Goal: Task Accomplishment & Management: Use online tool/utility

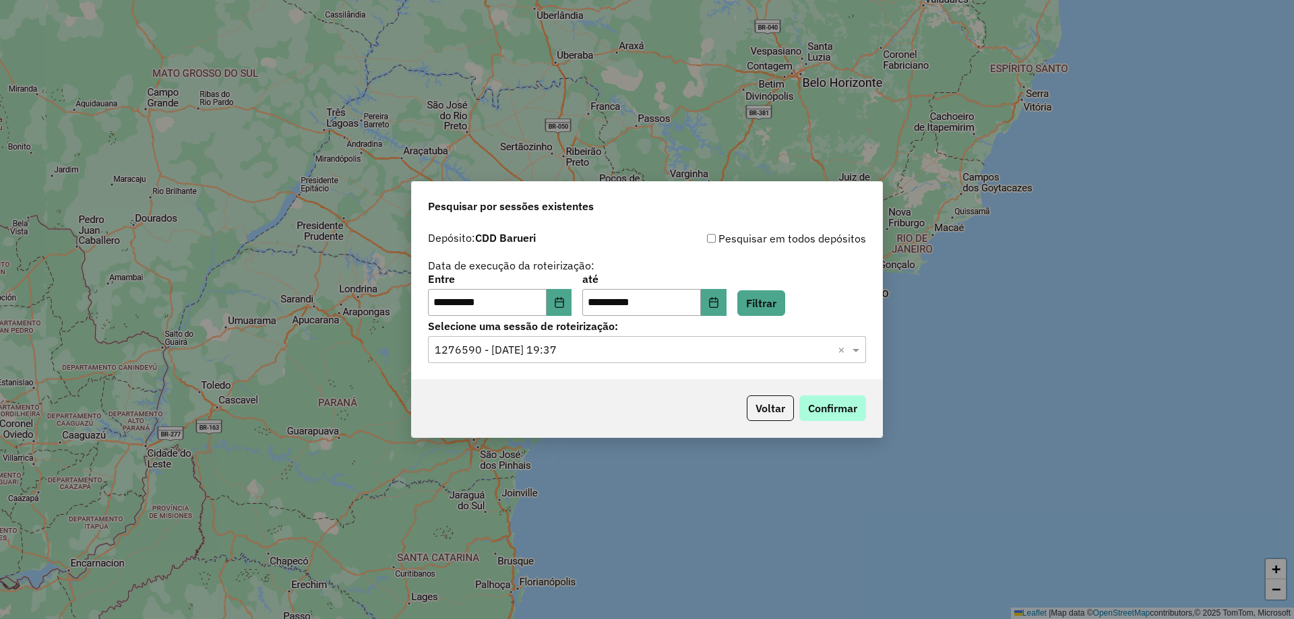
click at [804, 410] on button "Confirmar" at bounding box center [832, 408] width 67 height 26
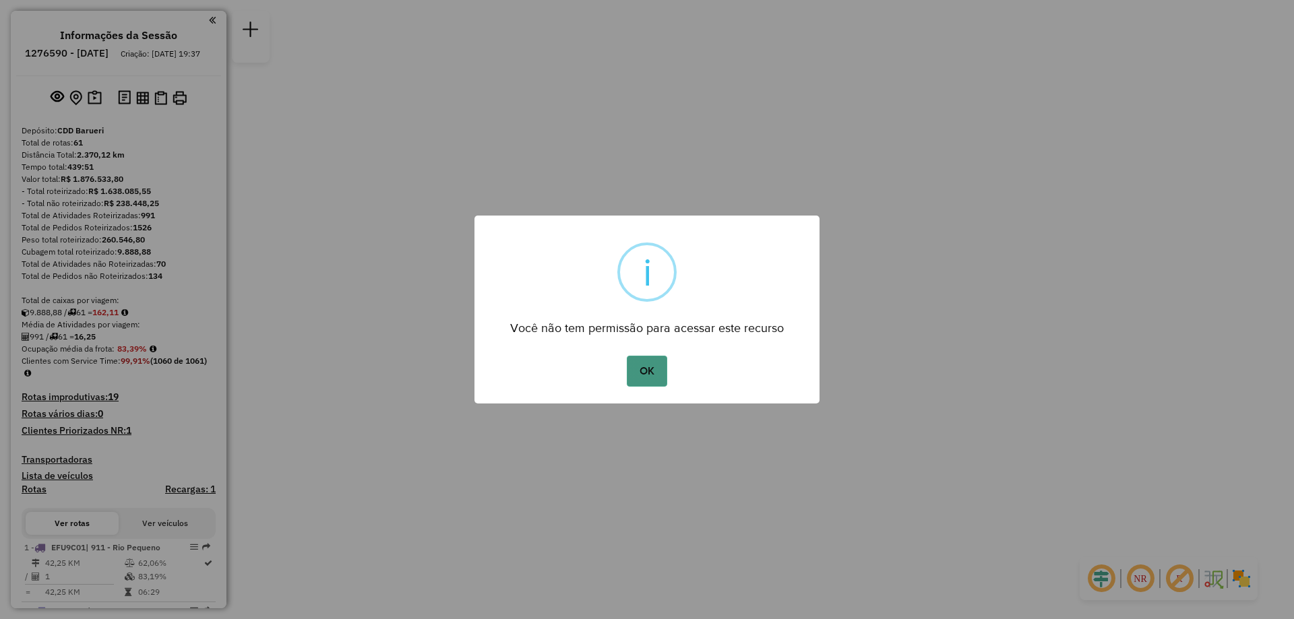
click at [646, 378] on button "OK" at bounding box center [647, 371] width 40 height 31
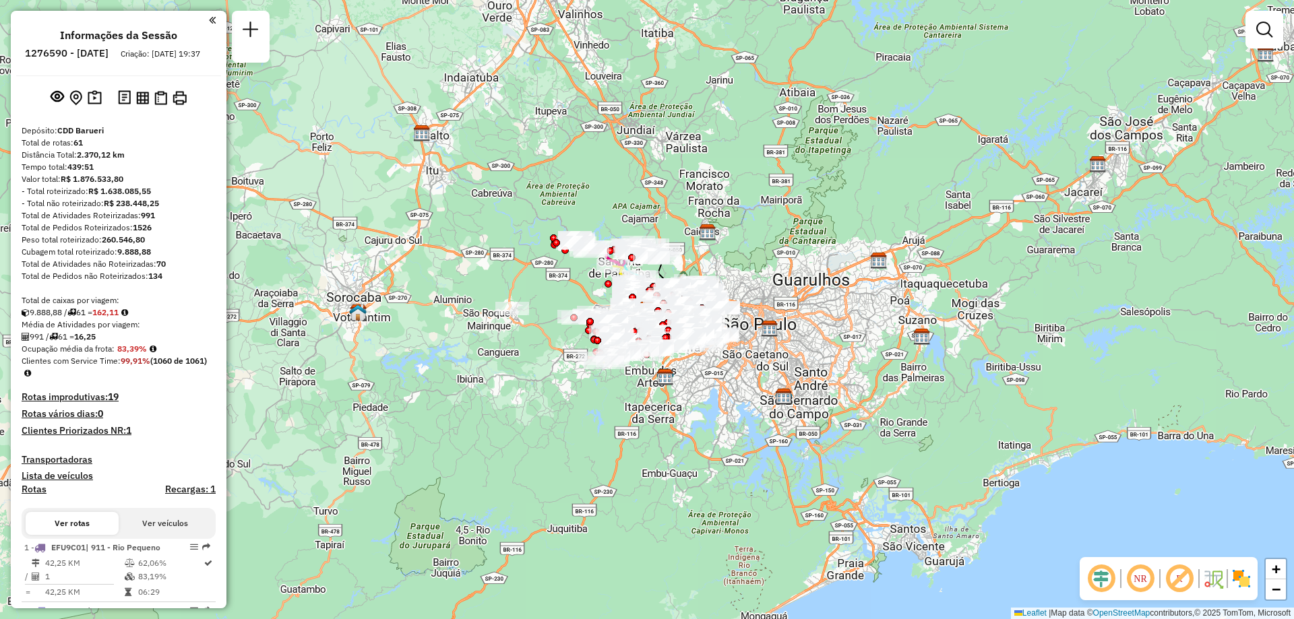
click at [1148, 590] on em at bounding box center [1140, 579] width 32 height 32
click at [1251, 579] on img at bounding box center [1241, 579] width 22 height 22
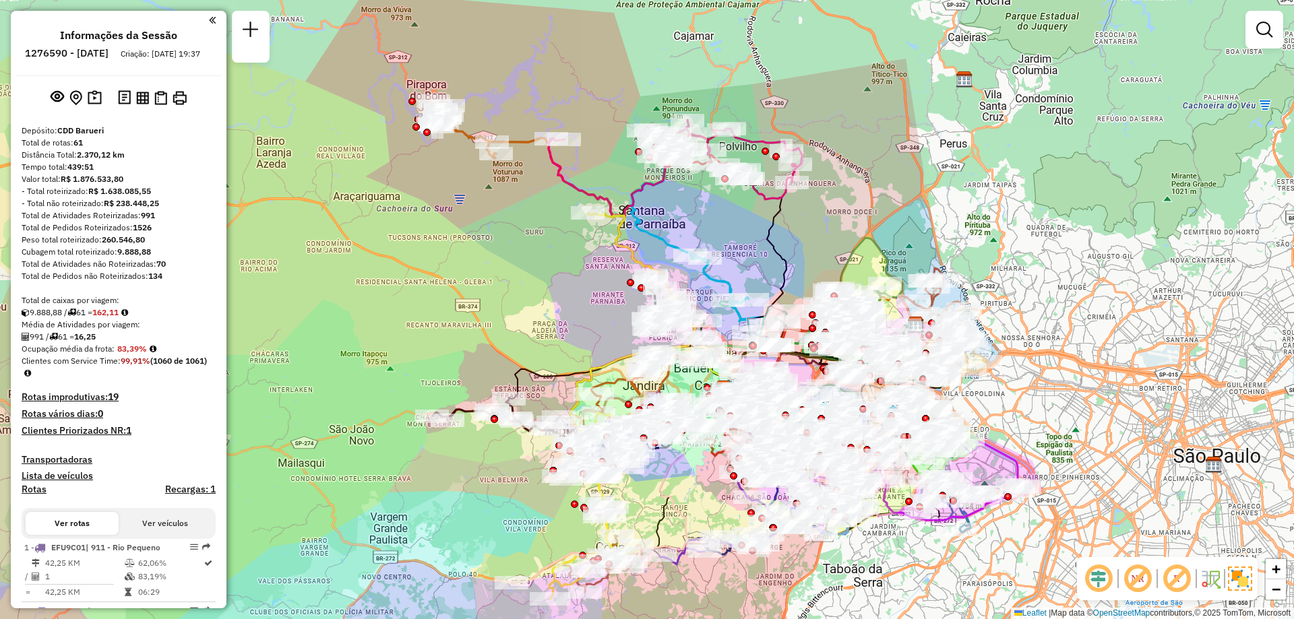
drag, startPoint x: 604, startPoint y: 333, endPoint x: 597, endPoint y: 291, distance: 43.1
click at [597, 291] on div "Janela de atendimento Grade de atendimento Capacidade Transportadoras Veículos …" at bounding box center [647, 309] width 1294 height 619
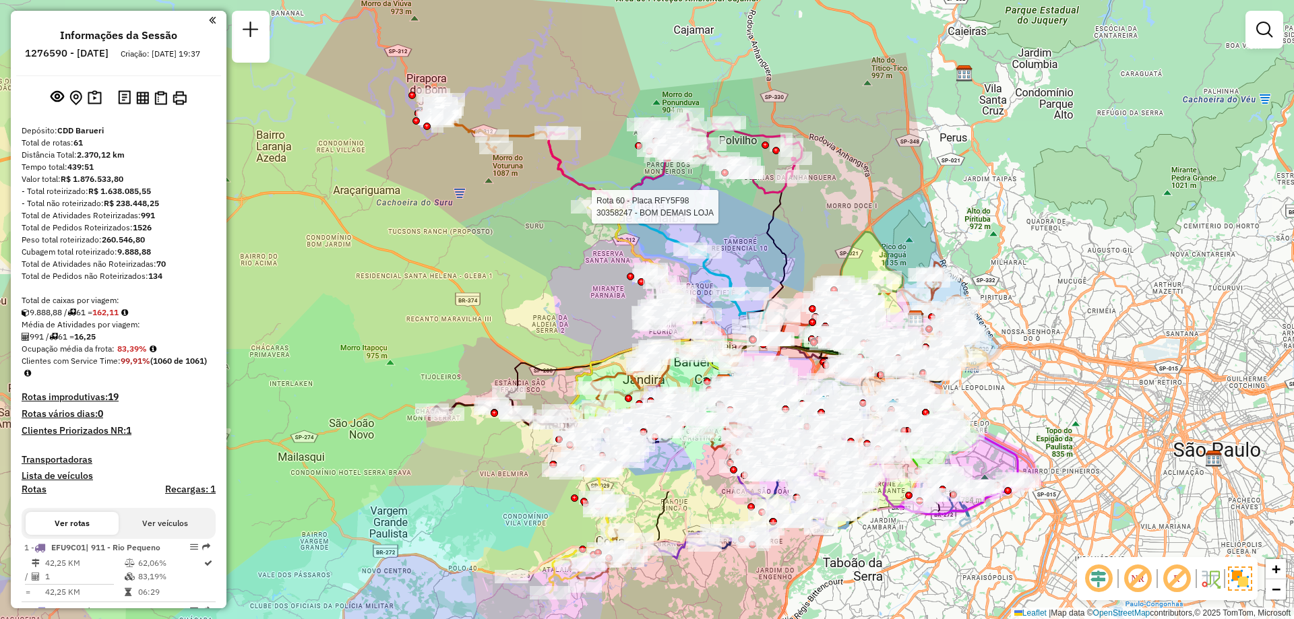
select select "**********"
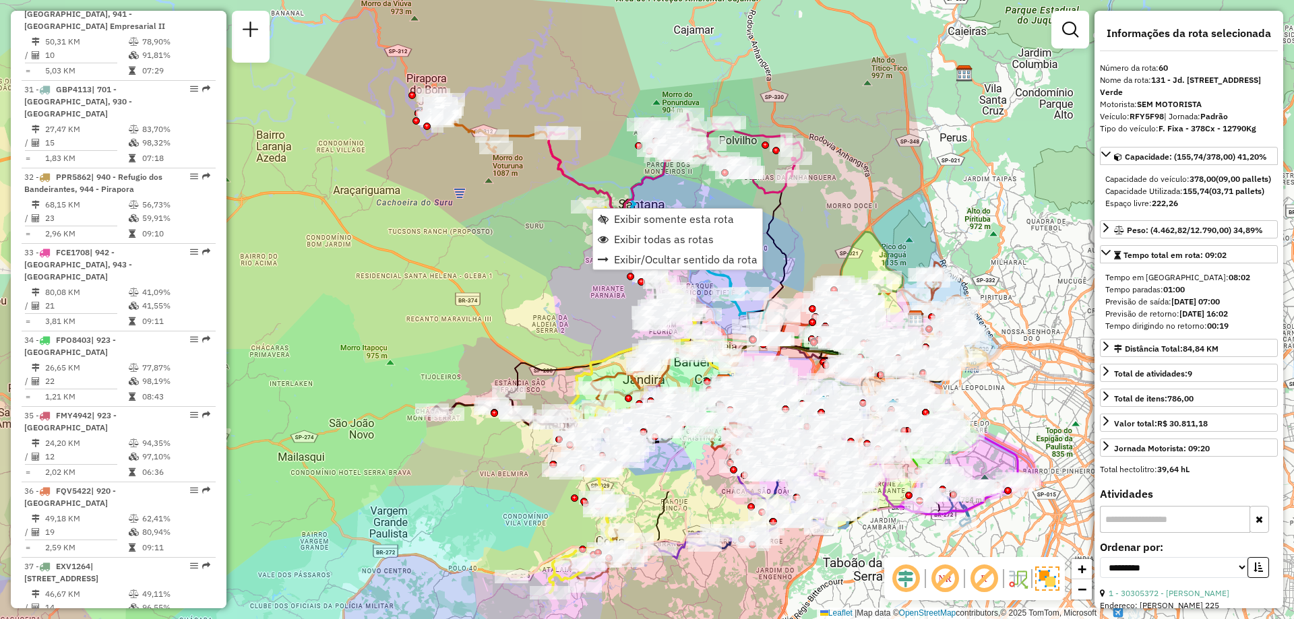
scroll to position [5108, 0]
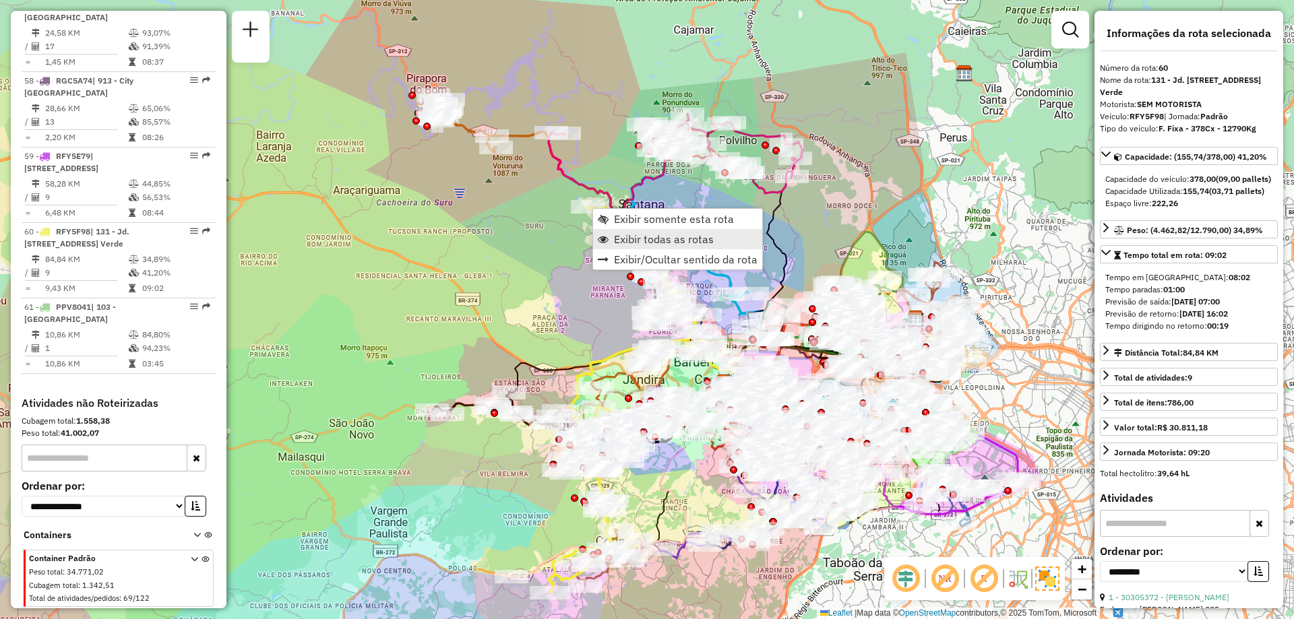
click at [671, 237] on span "Exibir todas as rotas" at bounding box center [664, 239] width 100 height 11
click at [633, 211] on span "Exibir somente esta rota" at bounding box center [669, 215] width 120 height 11
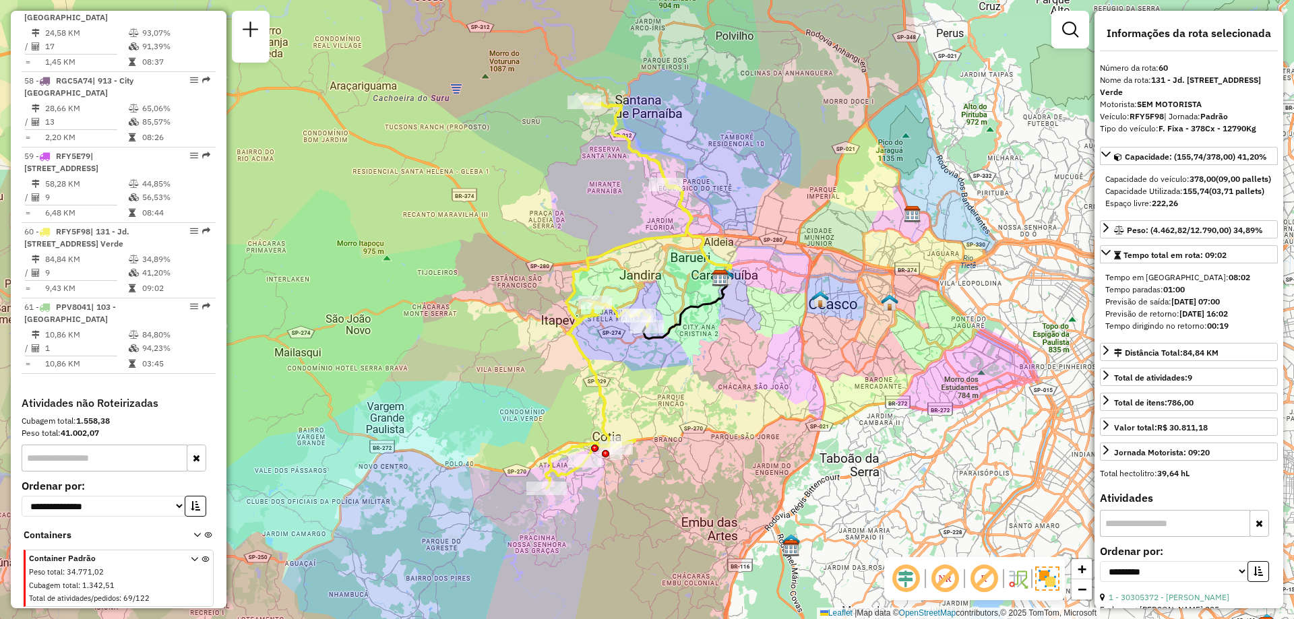
drag, startPoint x: 719, startPoint y: 405, endPoint x: 711, endPoint y: 391, distance: 16.3
click at [711, 391] on div "Janela de atendimento Grade de atendimento Capacidade Transportadoras Veículos …" at bounding box center [647, 309] width 1294 height 619
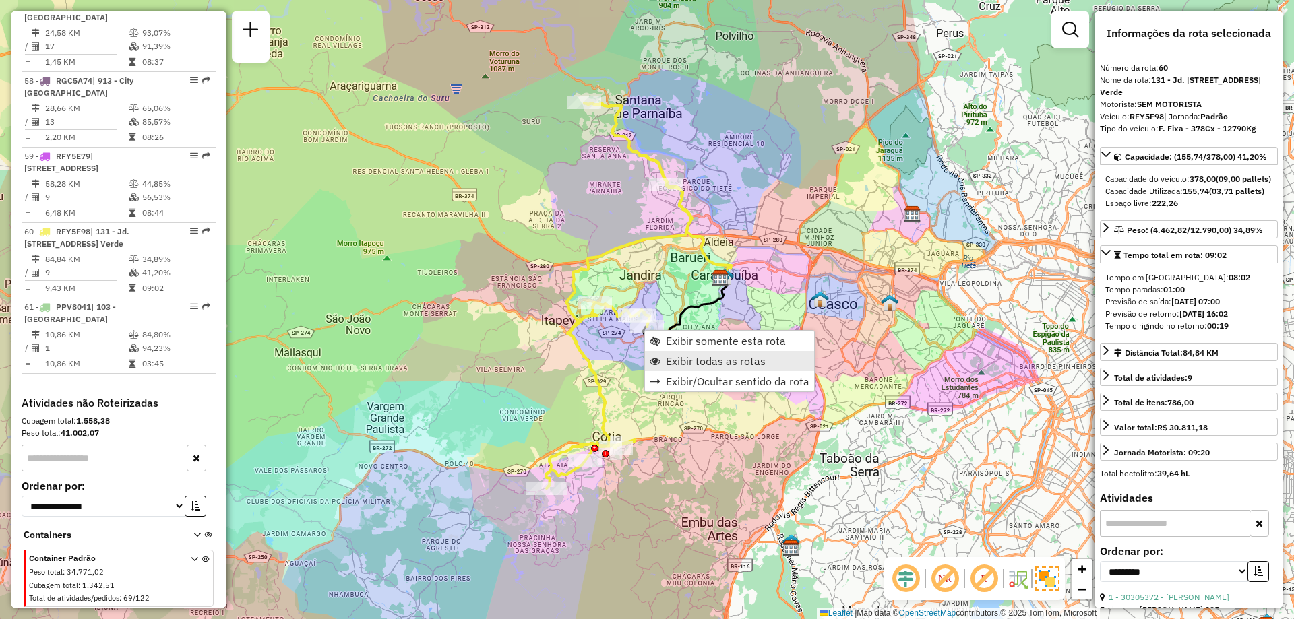
click at [673, 356] on span "Exibir todas as rotas" at bounding box center [716, 361] width 100 height 11
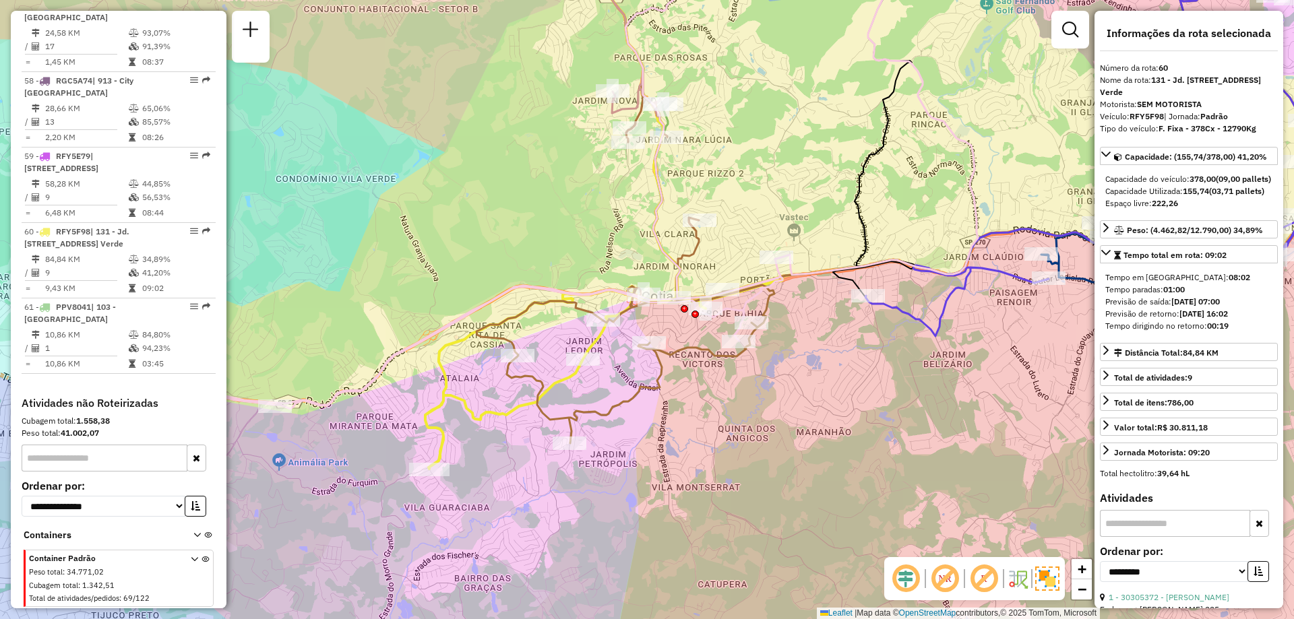
drag, startPoint x: 683, startPoint y: 372, endPoint x: 689, endPoint y: 449, distance: 77.0
click at [689, 449] on div "Janela de atendimento Grade de atendimento Capacidade Transportadoras Veículos …" at bounding box center [647, 309] width 1294 height 619
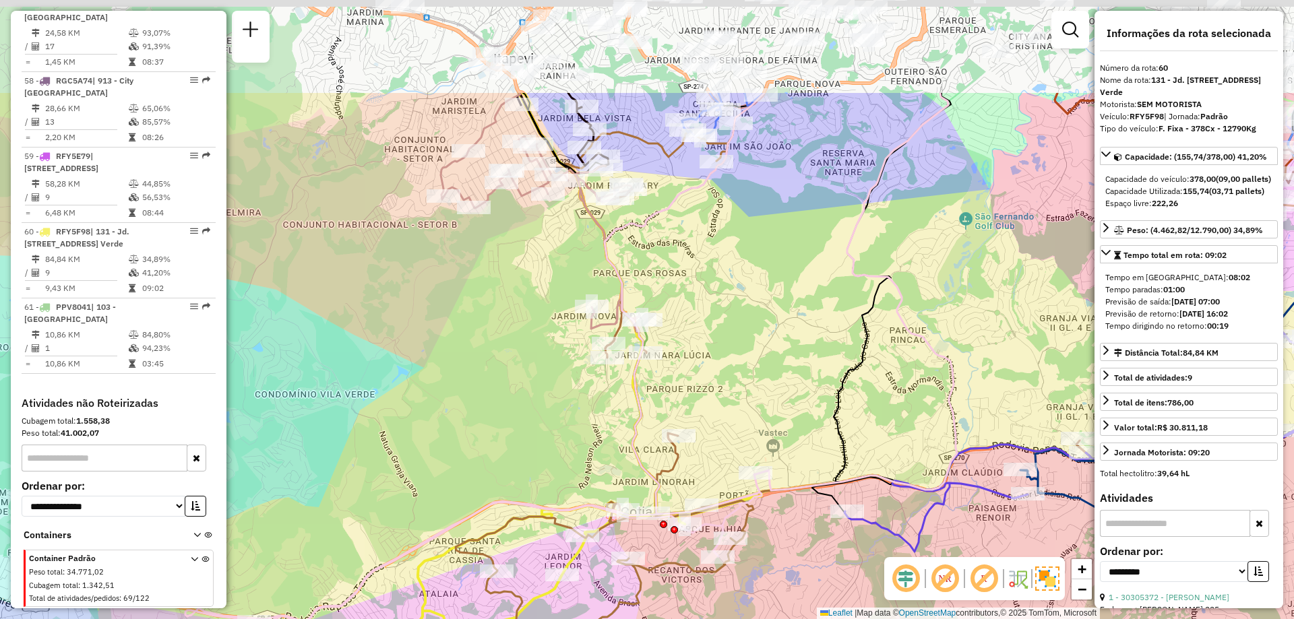
drag, startPoint x: 637, startPoint y: 266, endPoint x: 612, endPoint y: 421, distance: 157.0
click at [612, 421] on div "Janela de atendimento Grade de atendimento Capacidade Transportadoras Veículos …" at bounding box center [647, 309] width 1294 height 619
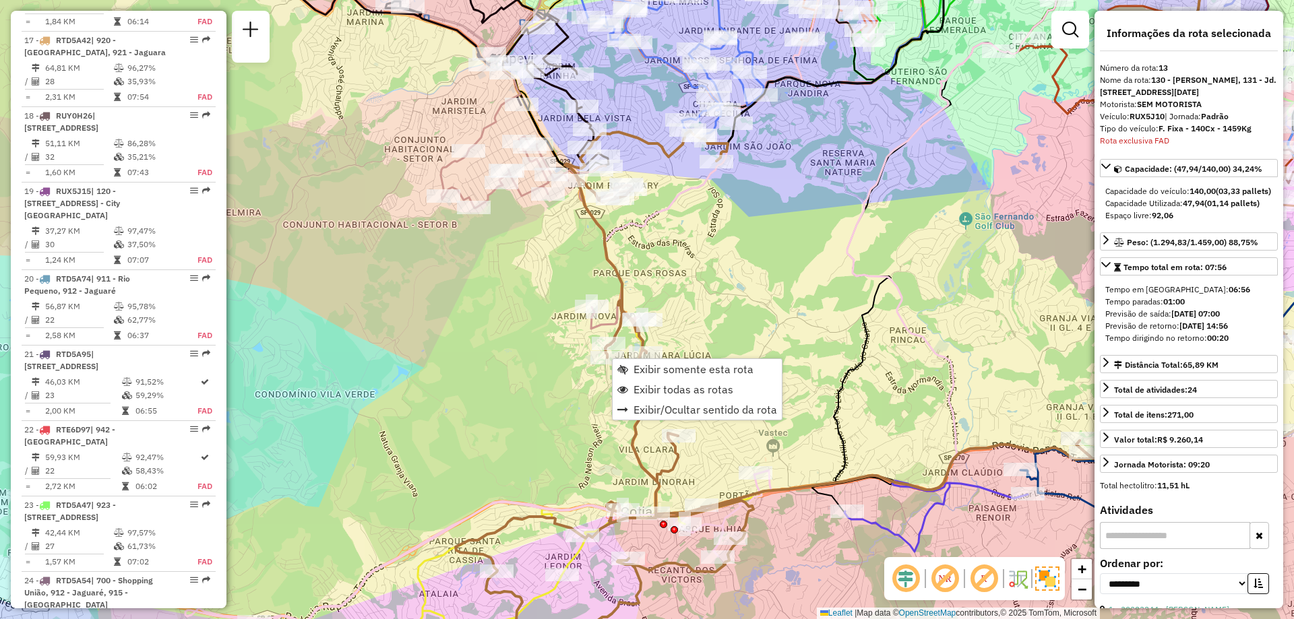
scroll to position [1446, 0]
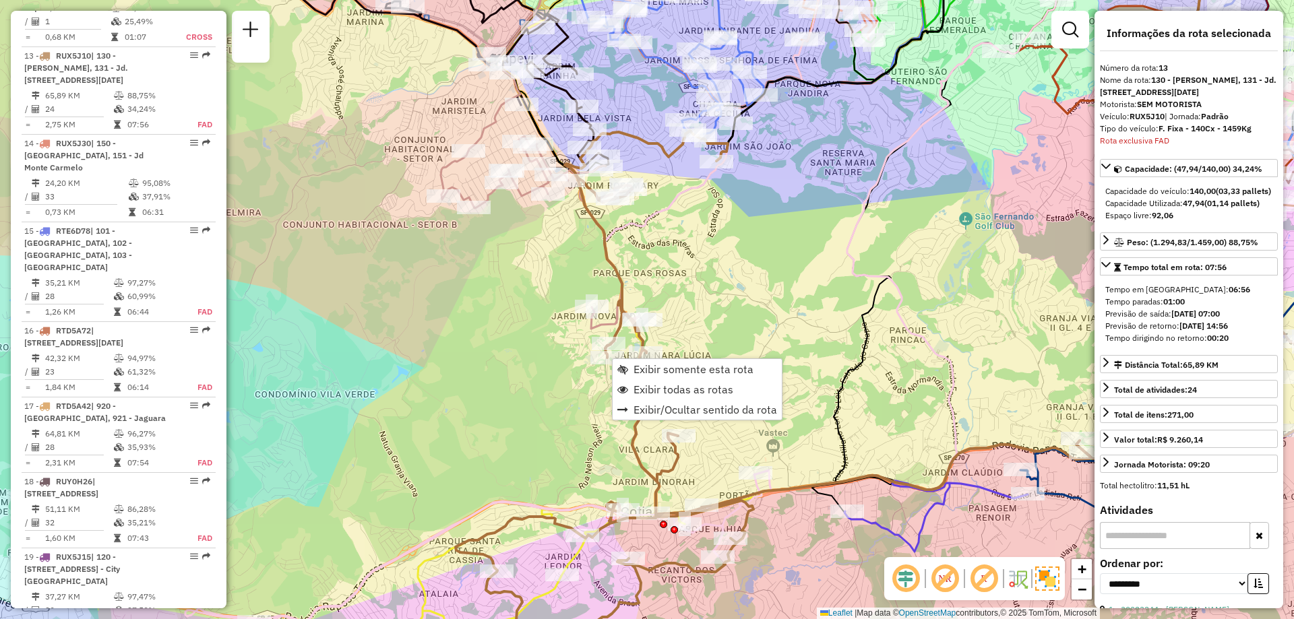
click at [752, 306] on div "Janela de atendimento Grade de atendimento Capacidade Transportadoras Veículos …" at bounding box center [647, 309] width 1294 height 619
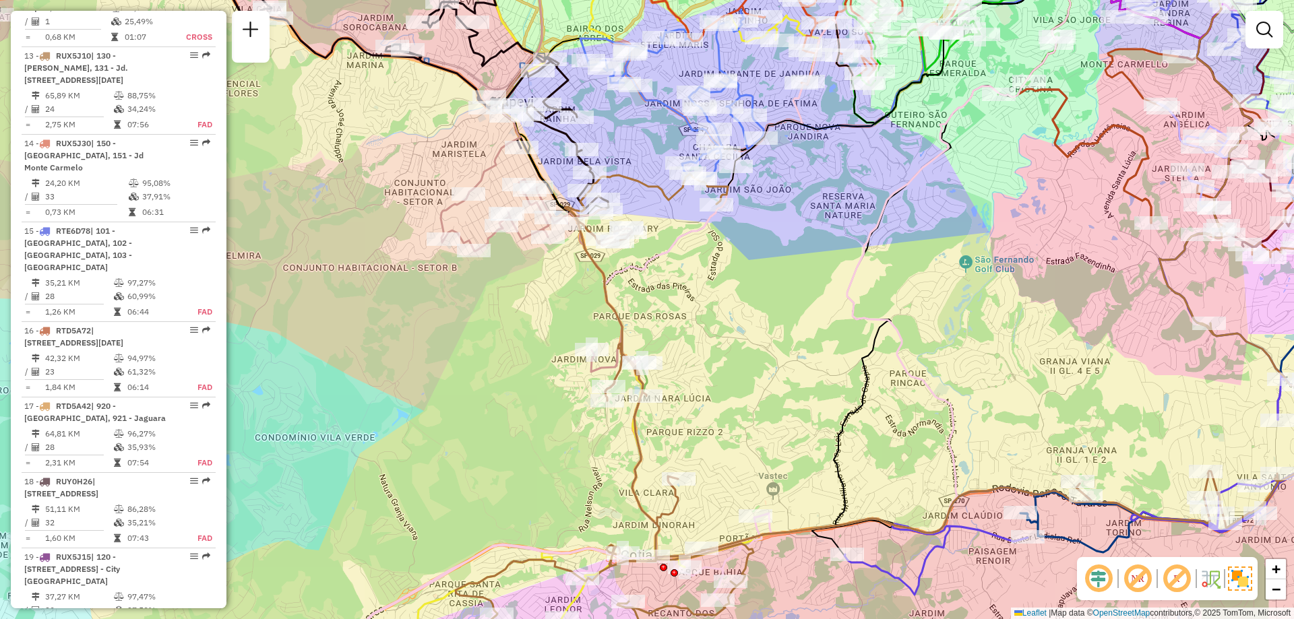
drag, startPoint x: 703, startPoint y: 267, endPoint x: 703, endPoint y: 311, distance: 43.1
click at [703, 311] on div "Janela de atendimento Grade de atendimento Capacidade Transportadoras Veículos …" at bounding box center [647, 309] width 1294 height 619
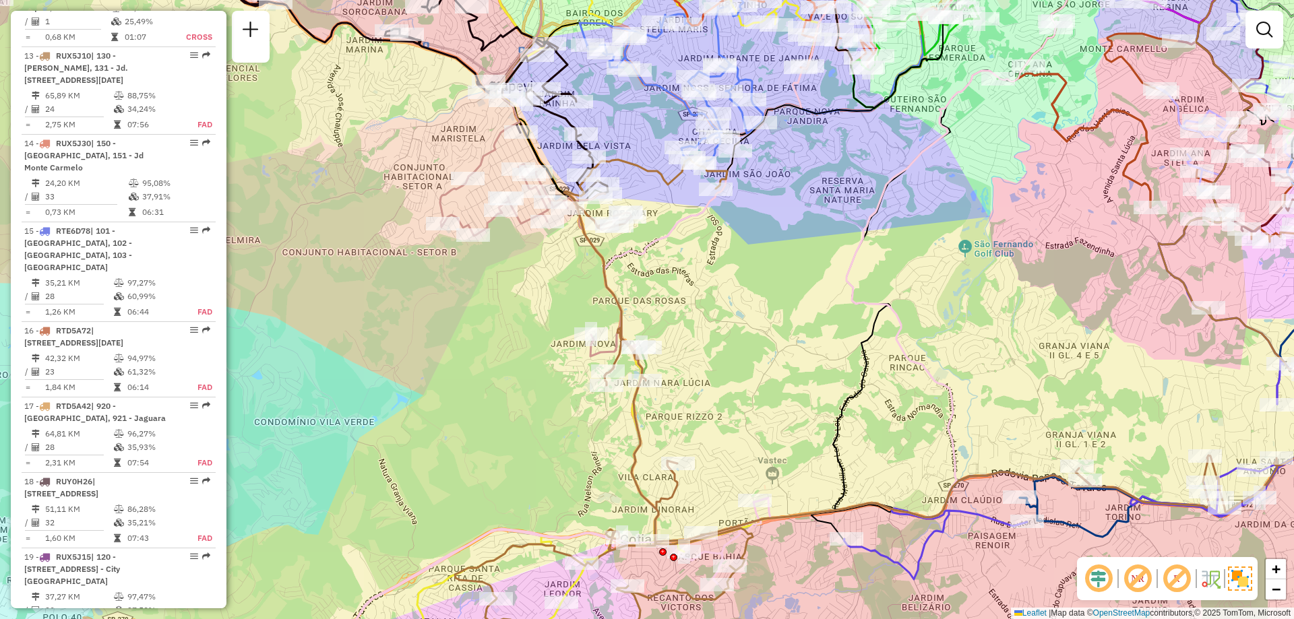
drag, startPoint x: 562, startPoint y: 449, endPoint x: 546, endPoint y: 342, distance: 108.2
click at [546, 342] on div "Janela de atendimento Grade de atendimento Capacidade Transportadoras Veículos …" at bounding box center [647, 309] width 1294 height 619
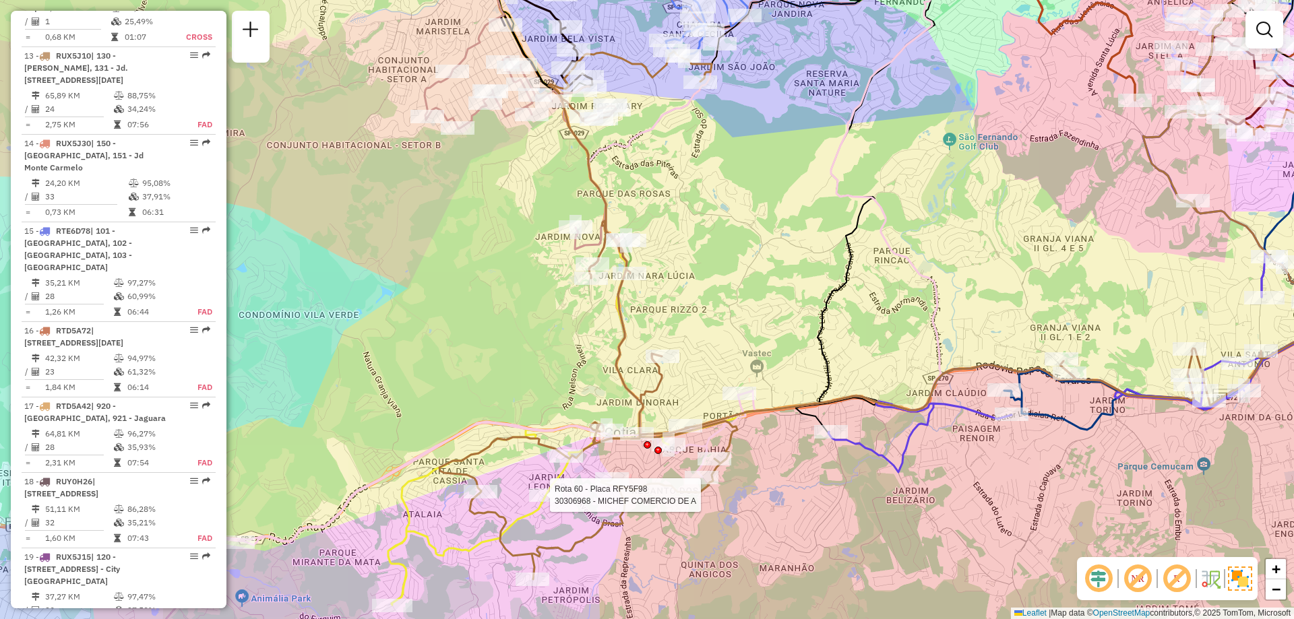
select select "**********"
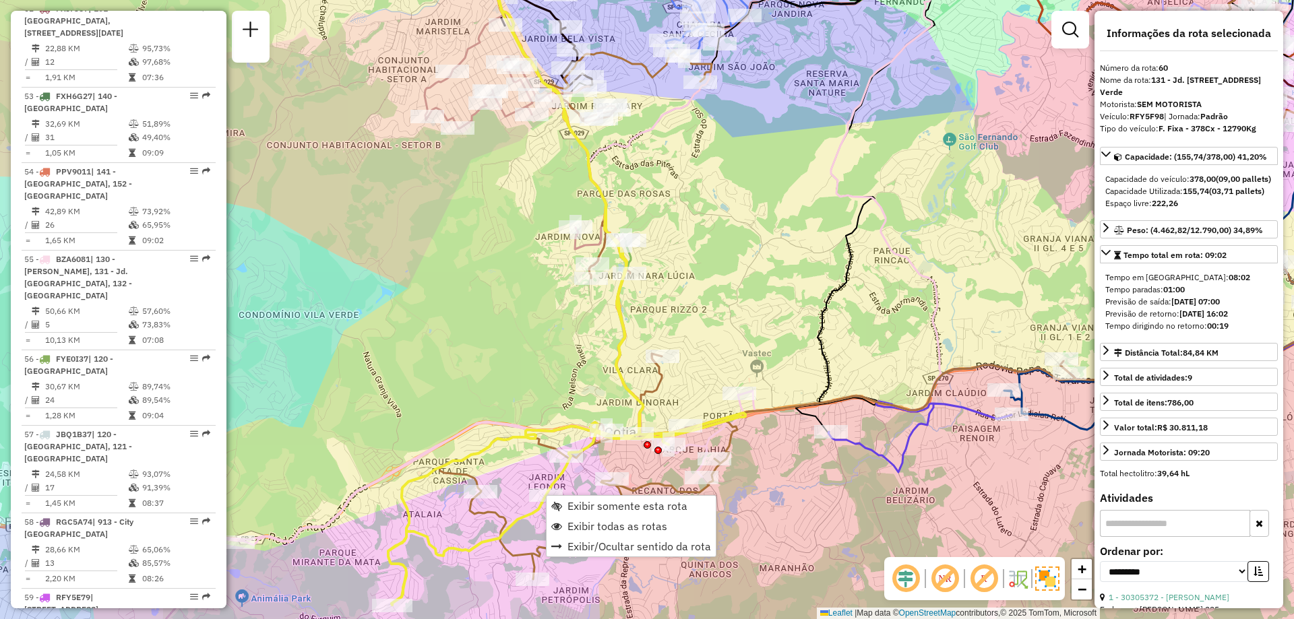
scroll to position [5108, 0]
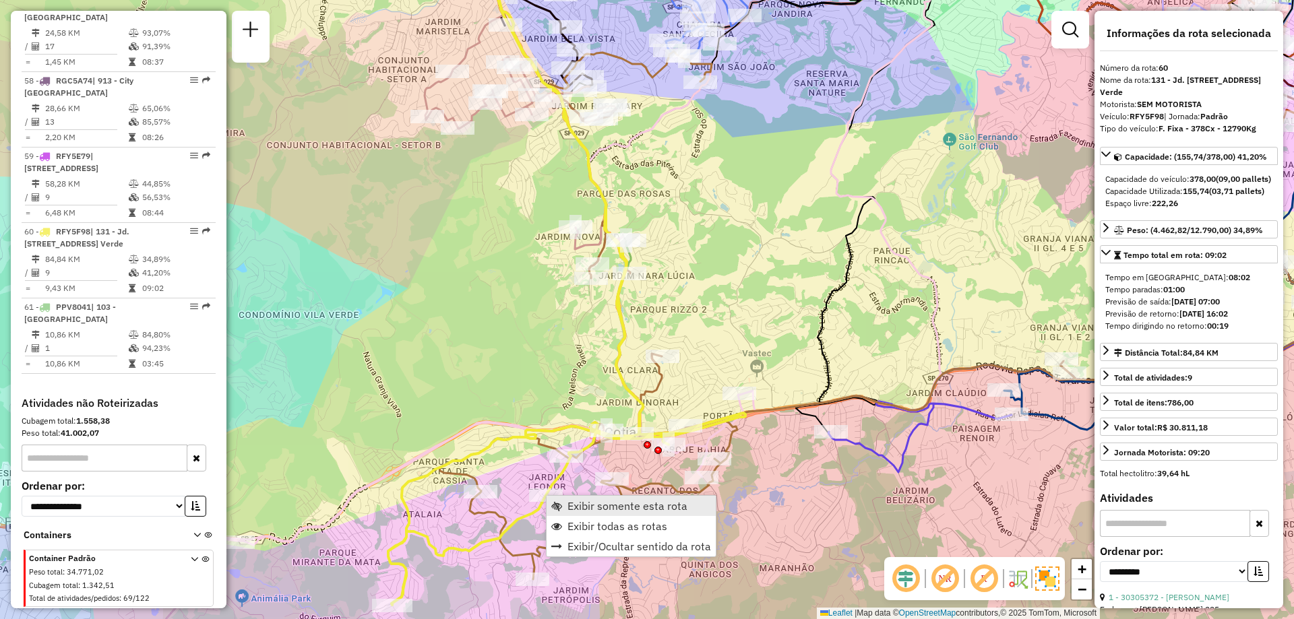
click at [627, 509] on span "Exibir somente esta rota" at bounding box center [627, 506] width 120 height 11
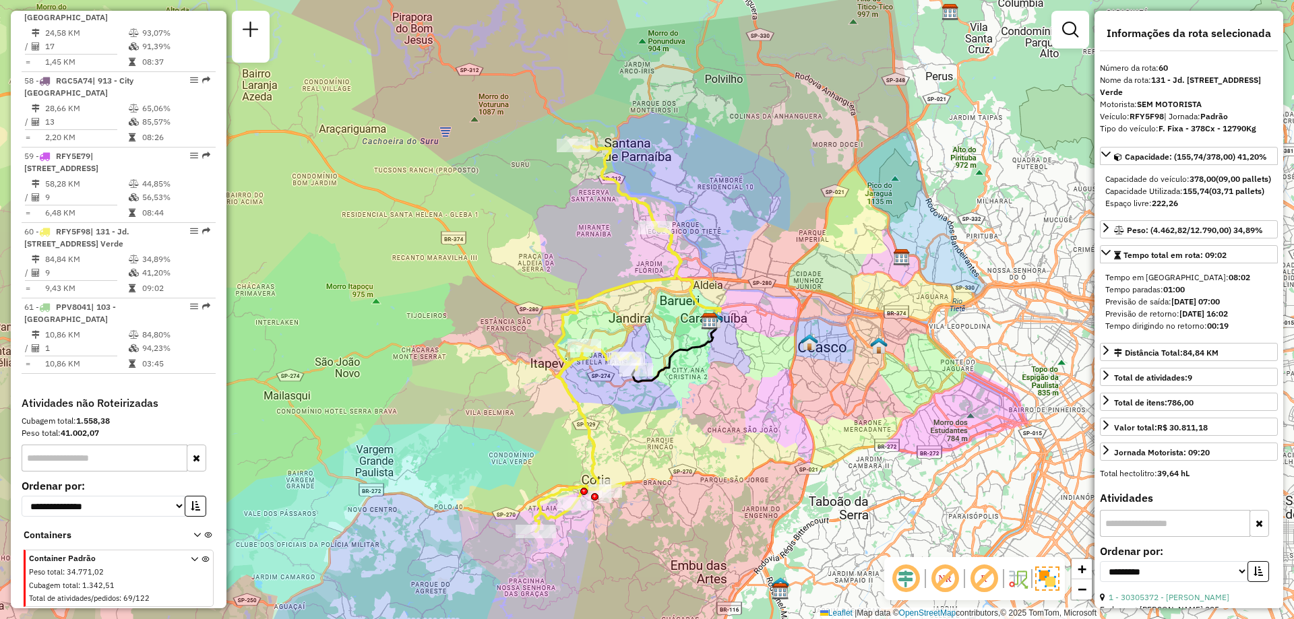
drag, startPoint x: 709, startPoint y: 437, endPoint x: 687, endPoint y: 468, distance: 37.8
click at [687, 468] on div "Janela de atendimento Grade de atendimento Capacidade Transportadoras Veículos …" at bounding box center [647, 309] width 1294 height 619
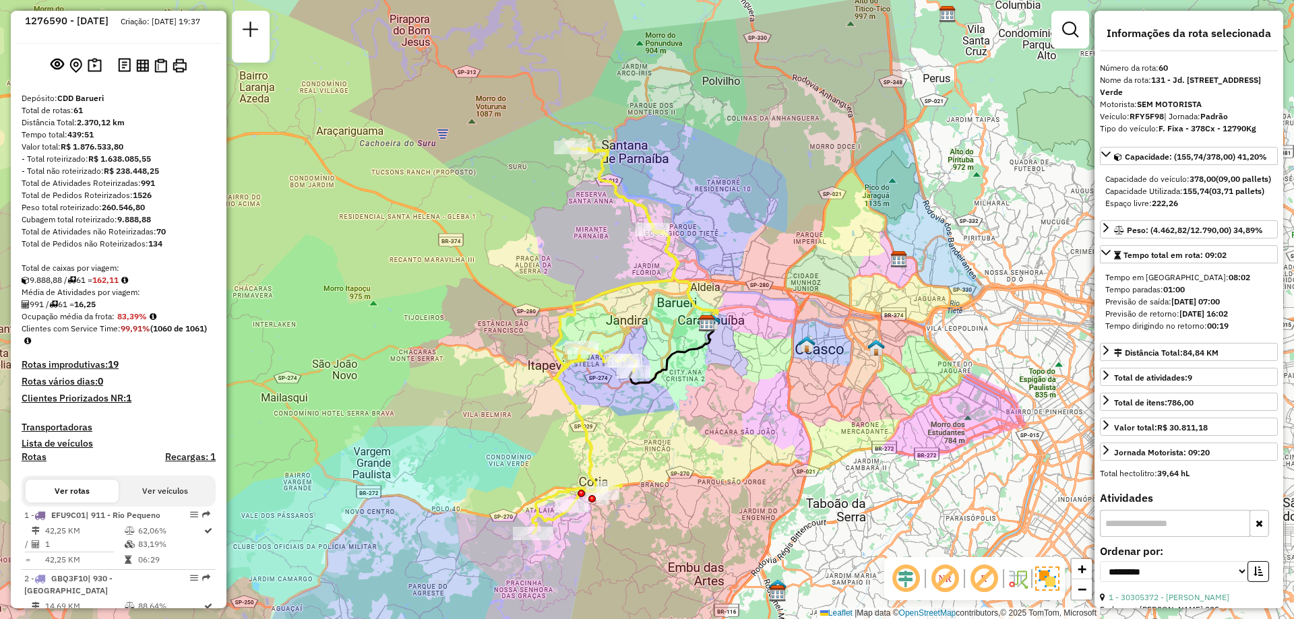
scroll to position [0, 0]
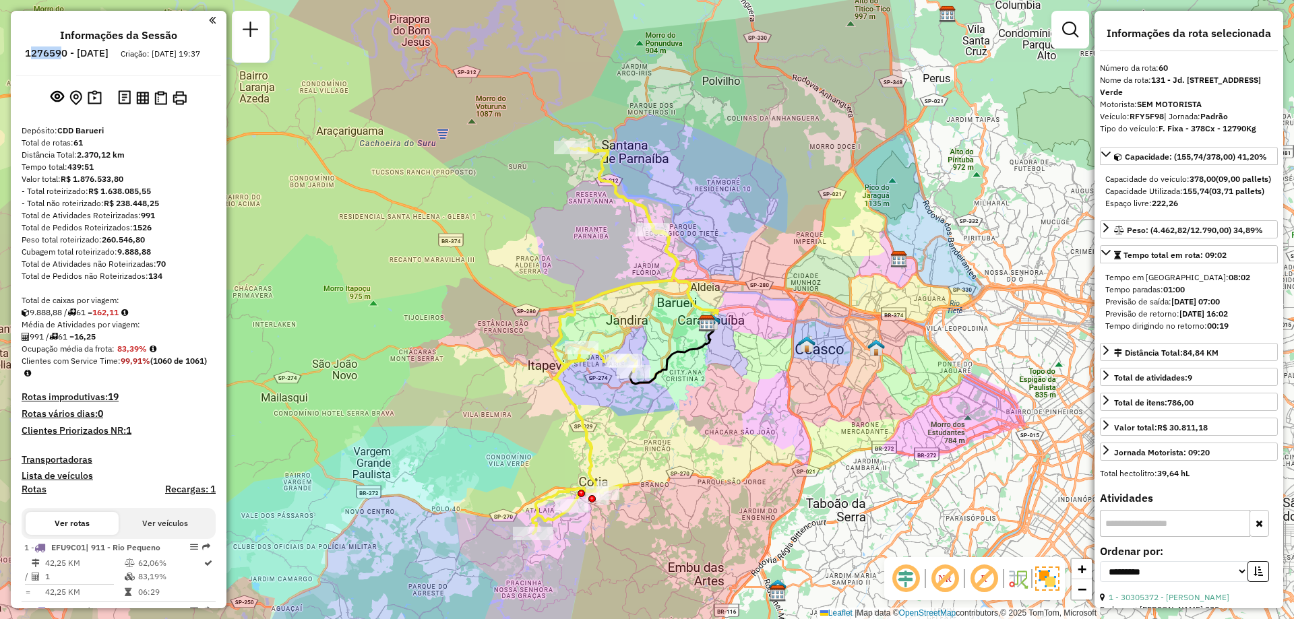
drag, startPoint x: 102, startPoint y: 51, endPoint x: 71, endPoint y: 51, distance: 30.3
click at [71, 51] on h6 "1276590 - 16/09/2025" at bounding box center [67, 53] width 84 height 12
drag, startPoint x: 64, startPoint y: 55, endPoint x: 104, endPoint y: 54, distance: 39.8
click at [104, 54] on h6 "1276590 - 16/09/2025" at bounding box center [67, 53] width 84 height 12
copy h6 "1276590"
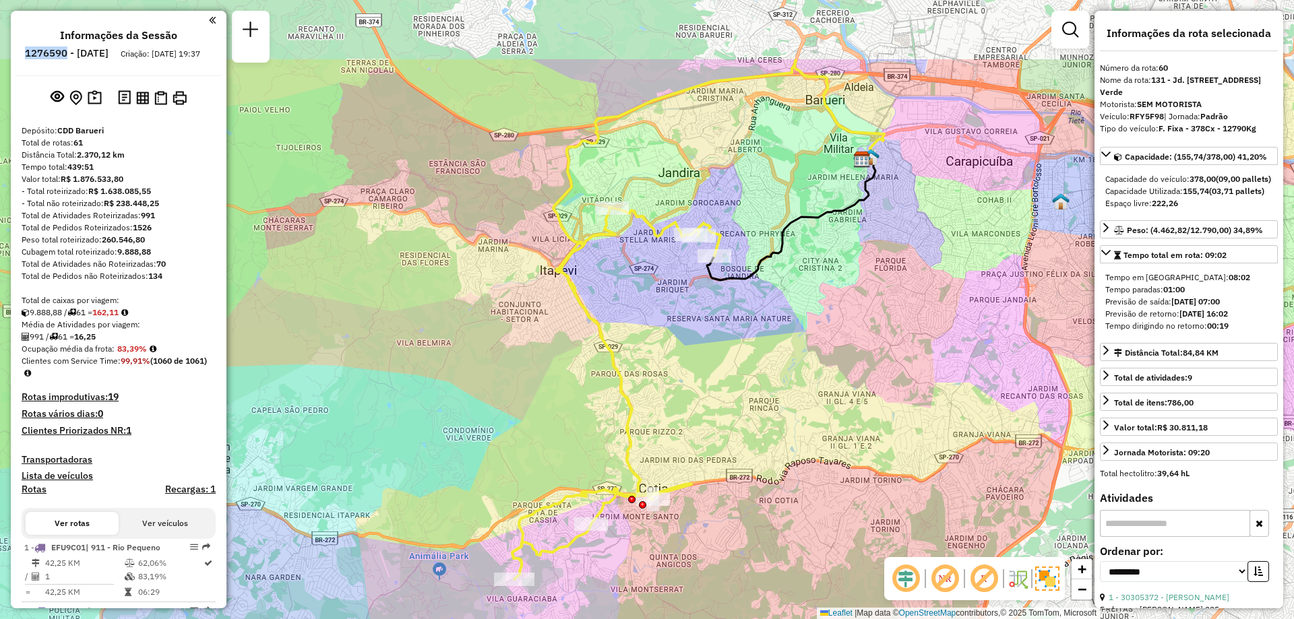
drag, startPoint x: 692, startPoint y: 214, endPoint x: 692, endPoint y: 364, distance: 150.9
click at [692, 364] on div "Janela de atendimento Grade de atendimento Capacidade Transportadoras Veículos …" at bounding box center [647, 309] width 1294 height 619
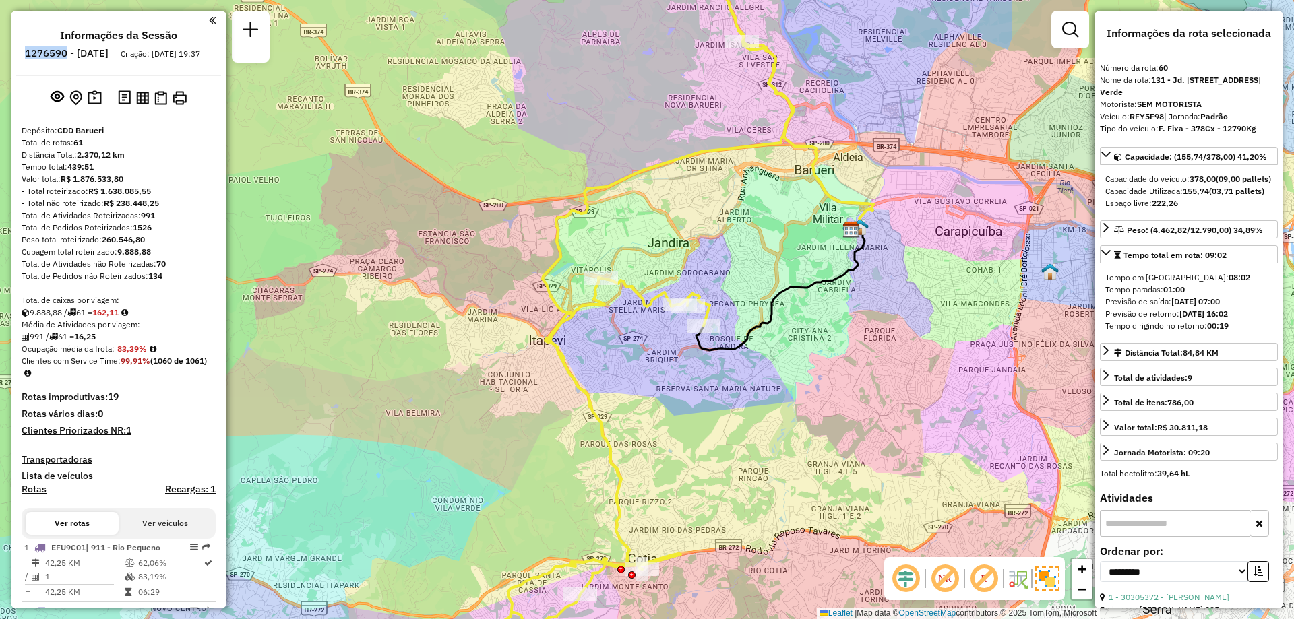
drag, startPoint x: 645, startPoint y: 265, endPoint x: 610, endPoint y: 403, distance: 141.8
click at [610, 403] on div "Janela de atendimento Grade de atendimento Capacidade Transportadoras Veículos …" at bounding box center [647, 309] width 1294 height 619
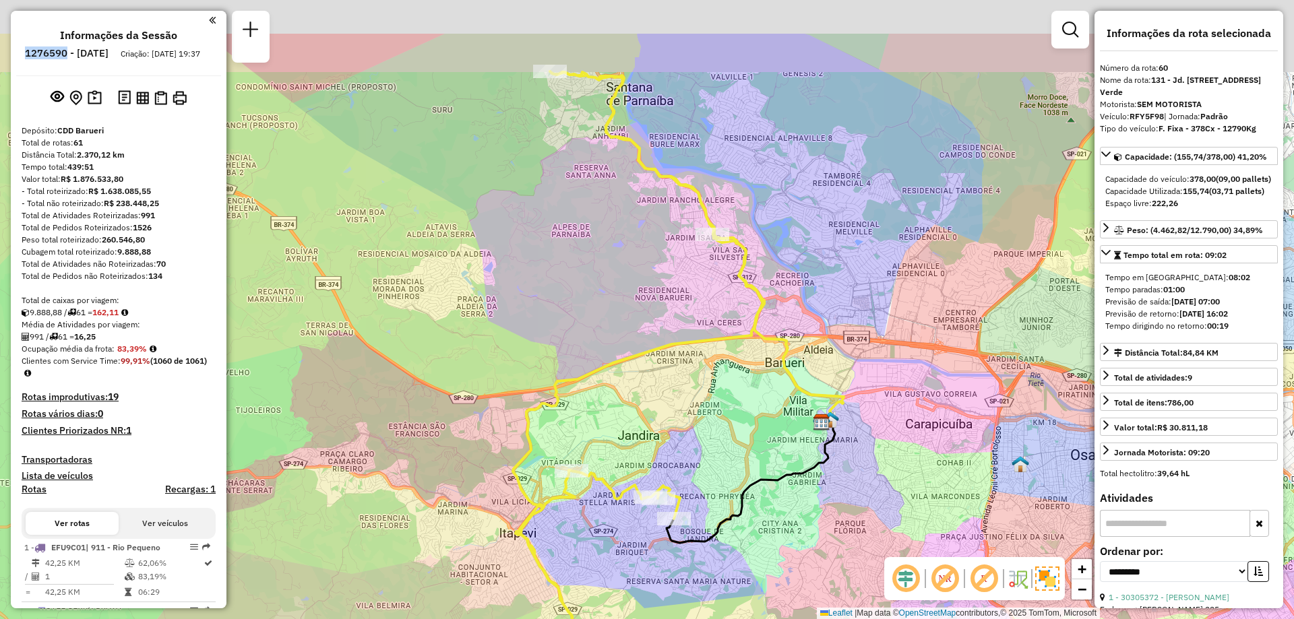
drag, startPoint x: 867, startPoint y: 170, endPoint x: 862, endPoint y: 199, distance: 29.4
click at [863, 198] on div "Janela de atendimento Grade de atendimento Capacidade Transportadoras Veículos …" at bounding box center [647, 309] width 1294 height 619
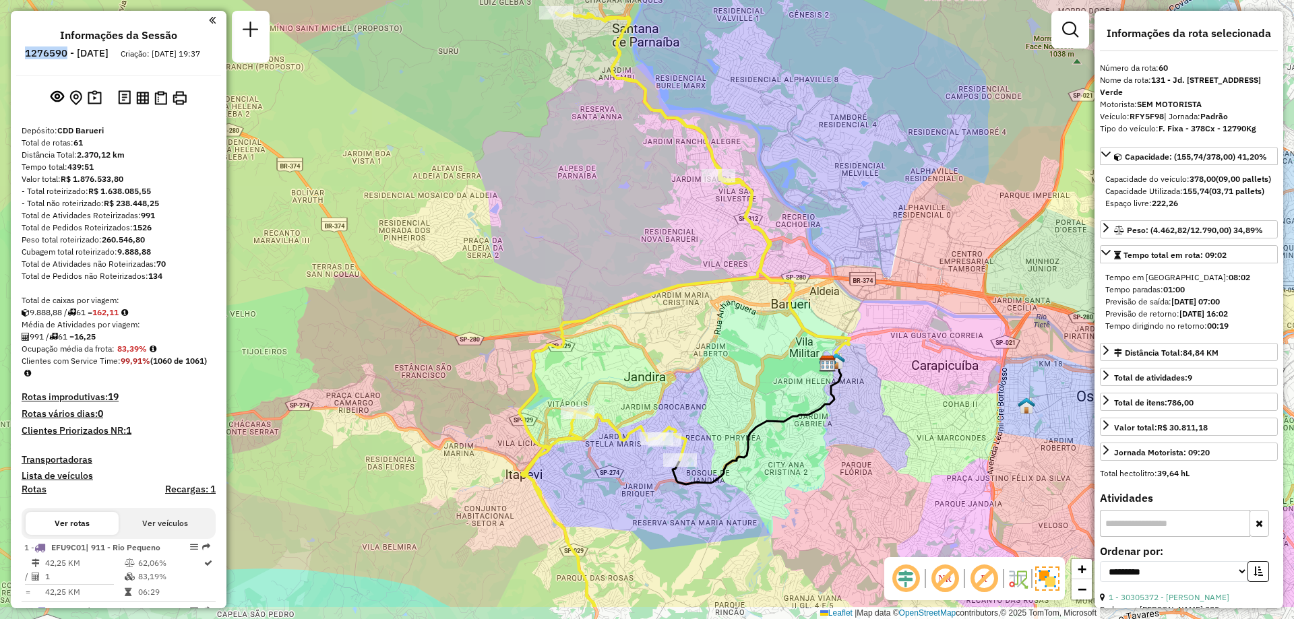
drag, startPoint x: 819, startPoint y: 315, endPoint x: 827, endPoint y: 241, distance: 74.6
click at [827, 241] on div "Janela de atendimento Grade de atendimento Capacidade Transportadoras Veículos …" at bounding box center [647, 309] width 1294 height 619
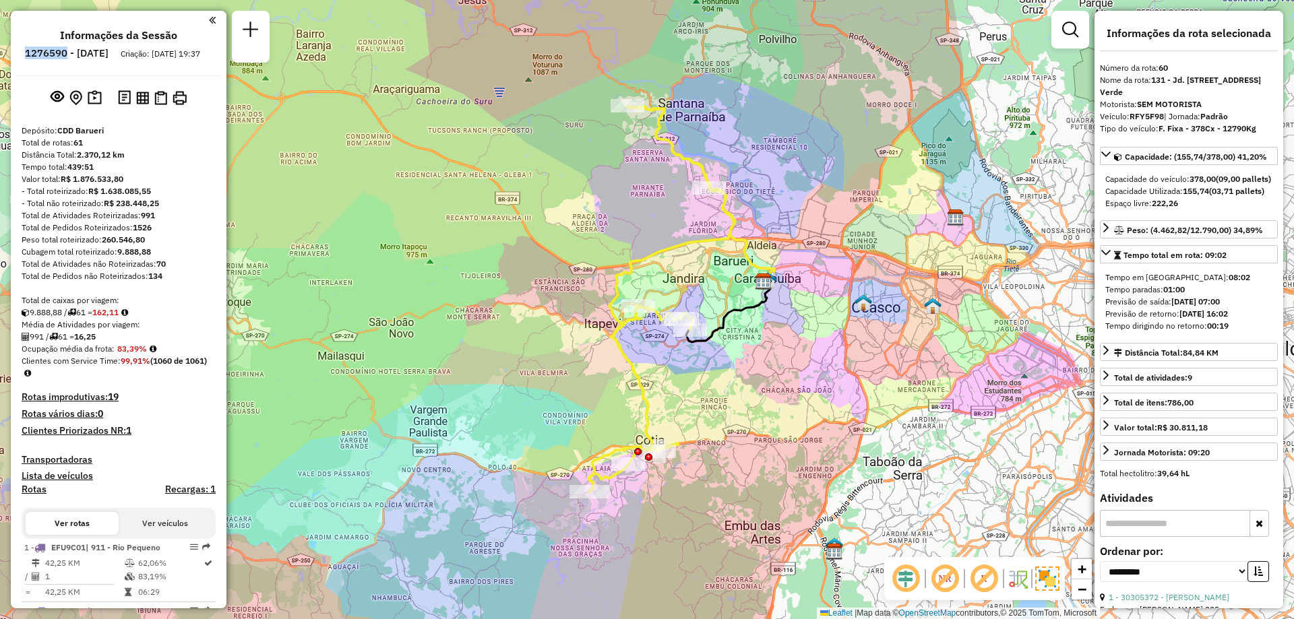
drag, startPoint x: 829, startPoint y: 259, endPoint x: 765, endPoint y: 251, distance: 64.5
click at [765, 251] on div "Janela de atendimento Grade de atendimento Capacidade Transportadoras Veículos …" at bounding box center [647, 309] width 1294 height 619
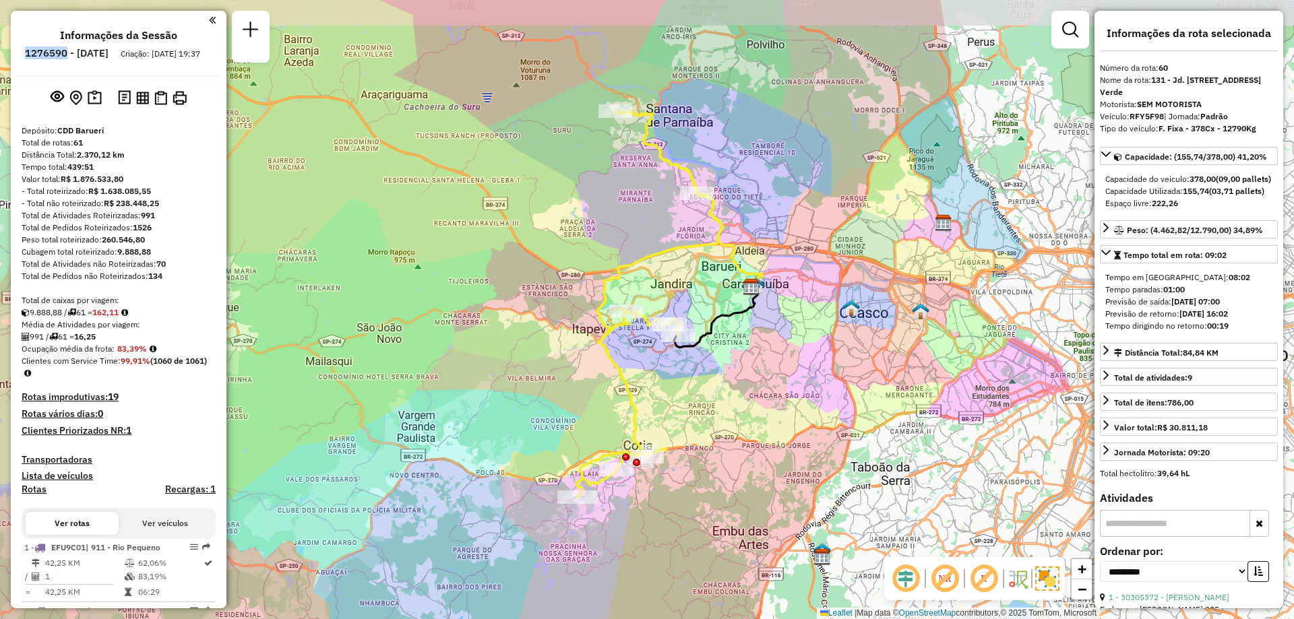
drag, startPoint x: 751, startPoint y: 216, endPoint x: 757, endPoint y: 254, distance: 38.9
click at [757, 254] on div "Janela de atendimento Grade de atendimento Capacidade Transportadoras Veículos …" at bounding box center [647, 309] width 1294 height 619
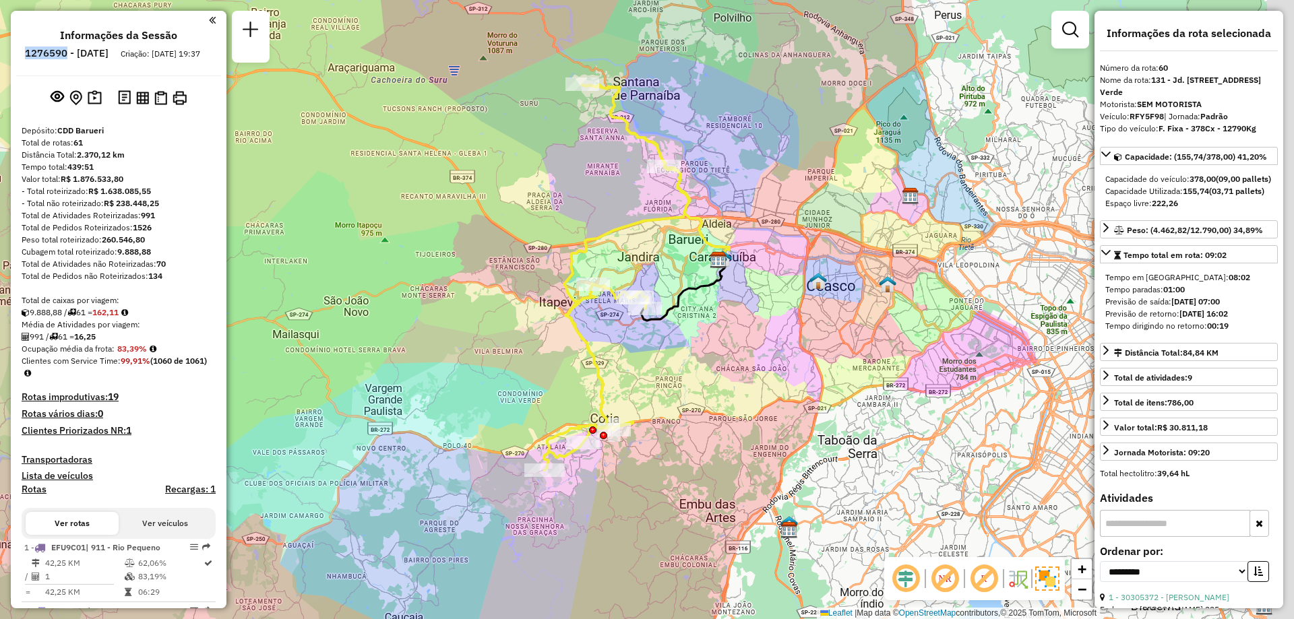
drag, startPoint x: 691, startPoint y: 341, endPoint x: 647, endPoint y: 307, distance: 55.3
click at [647, 307] on div "Janela de atendimento Grade de atendimento Capacidade Transportadoras Veículos …" at bounding box center [647, 309] width 1294 height 619
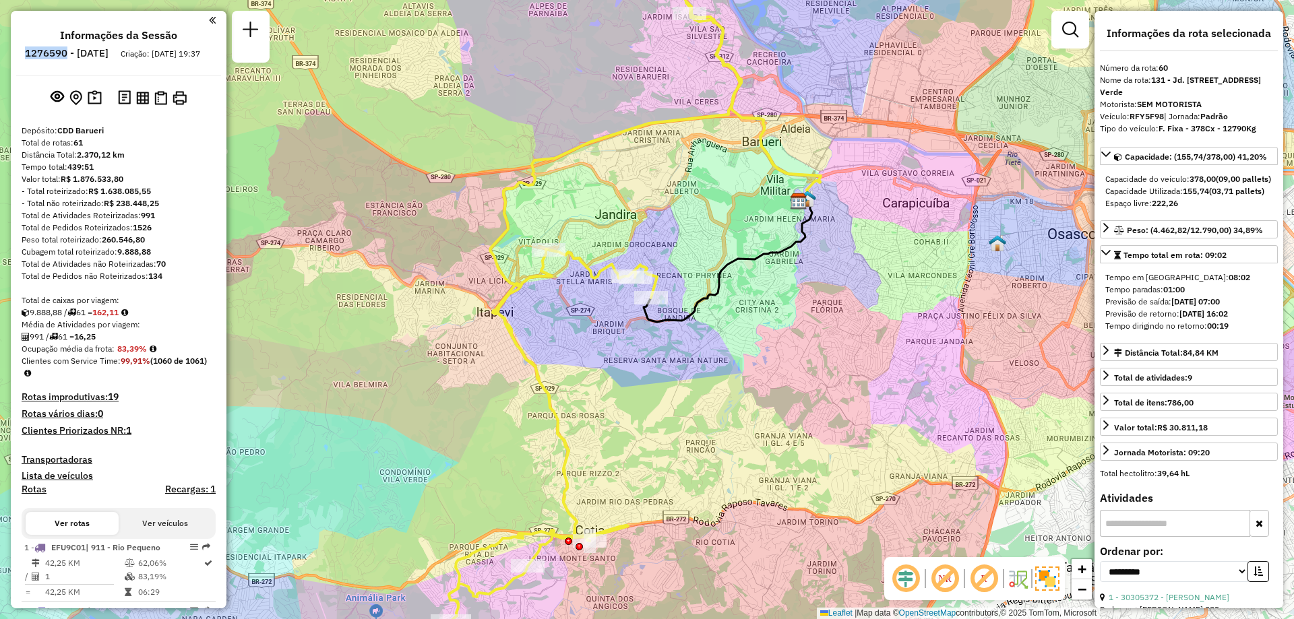
drag, startPoint x: 608, startPoint y: 327, endPoint x: 603, endPoint y: 339, distance: 13.0
click at [603, 339] on div "Janela de atendimento Grade de atendimento Capacidade Transportadoras Veículos …" at bounding box center [647, 309] width 1294 height 619
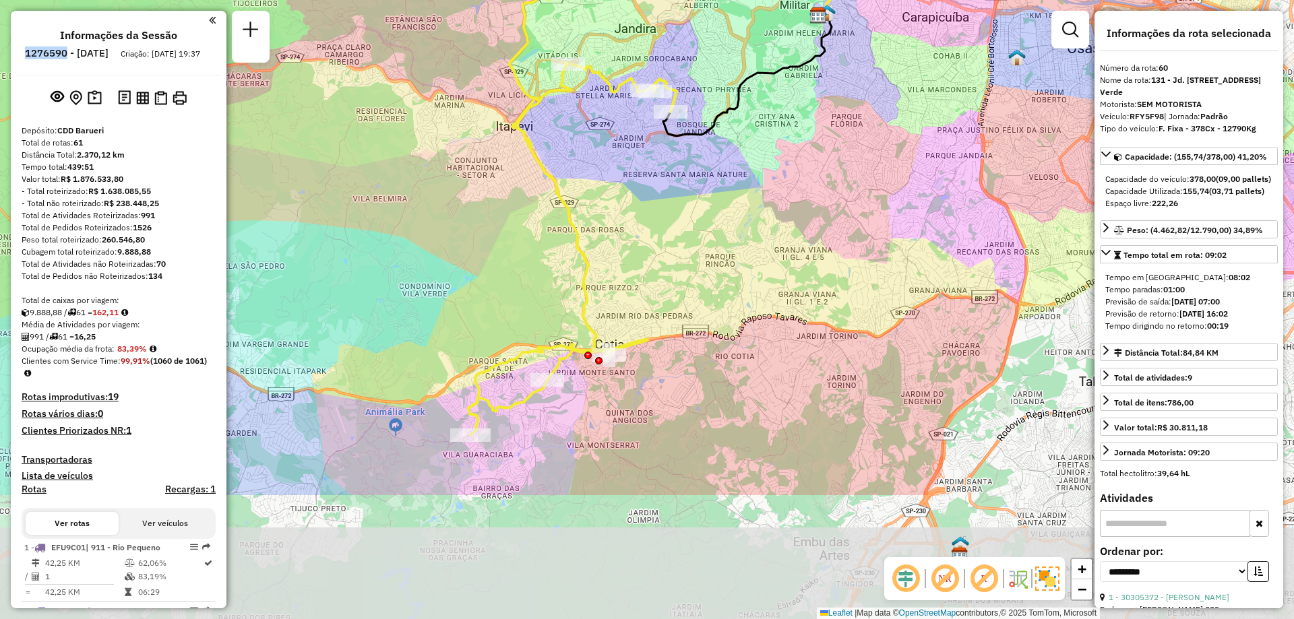
drag, startPoint x: 657, startPoint y: 378, endPoint x: 674, endPoint y: 204, distance: 174.6
click at [674, 204] on div "Janela de atendimento Grade de atendimento Capacidade Transportadoras Veículos …" at bounding box center [647, 309] width 1294 height 619
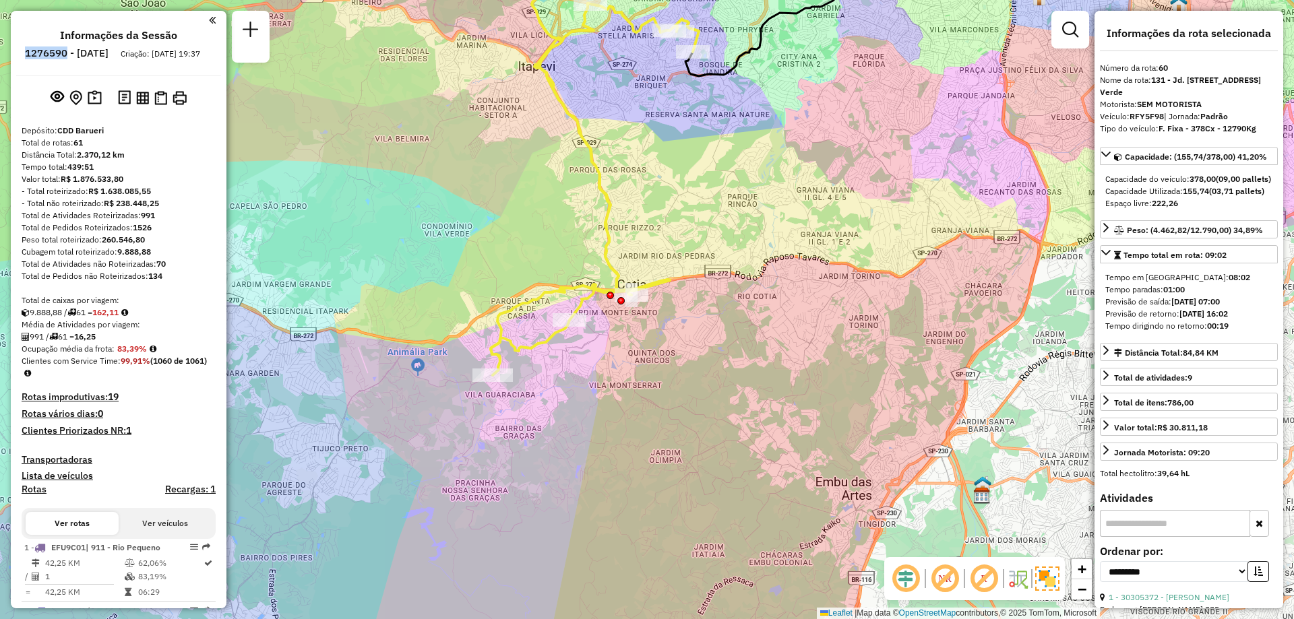
drag, startPoint x: 667, startPoint y: 303, endPoint x: 688, endPoint y: 243, distance: 63.5
click at [688, 243] on div "Janela de atendimento Grade de atendimento Capacidade Transportadoras Veículos …" at bounding box center [647, 309] width 1294 height 619
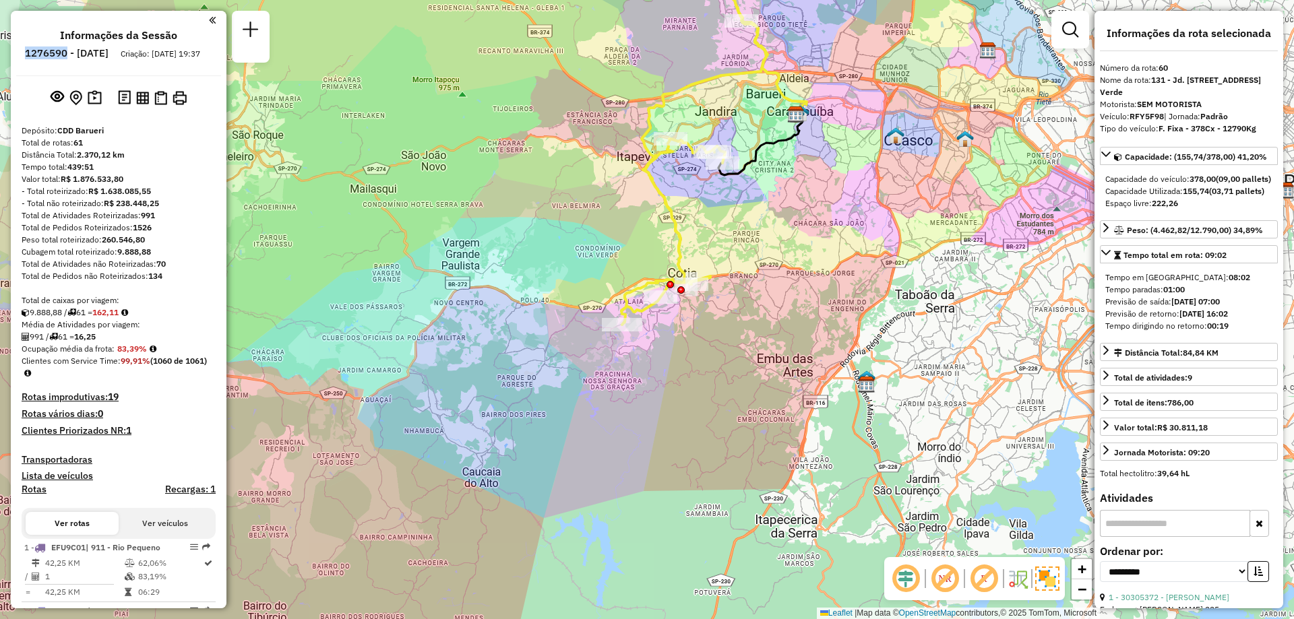
drag, startPoint x: 779, startPoint y: 190, endPoint x: 773, endPoint y: 228, distance: 38.1
click at [773, 228] on div "Janela de atendimento Grade de atendimento Capacidade Transportadoras Veículos …" at bounding box center [647, 309] width 1294 height 619
